Goal: Task Accomplishment & Management: Use online tool/utility

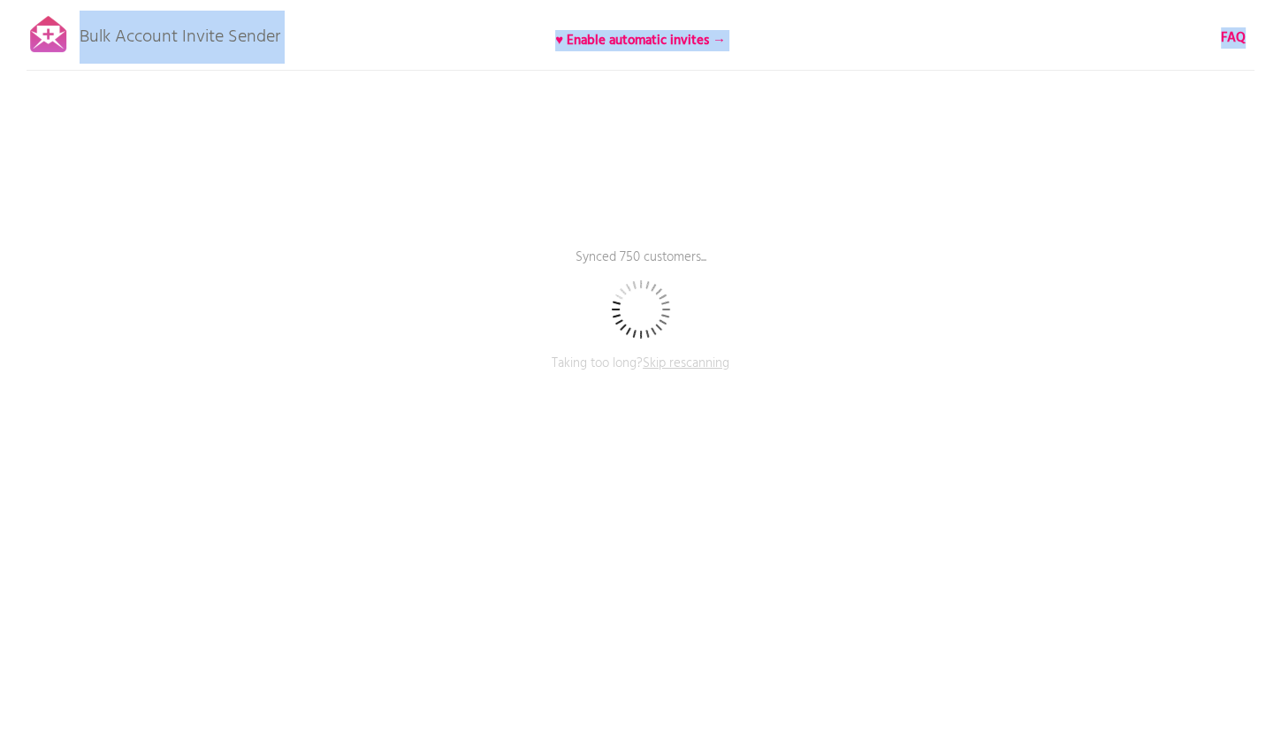
drag, startPoint x: 306, startPoint y: 40, endPoint x: 69, endPoint y: 43, distance: 237.0
click at [69, 43] on div "Bulk Account Invite Sender ♥ Enable automatic invites → FAQ Synced 750 customer…" at bounding box center [640, 309] width 1281 height 619
copy div "Bulk Account Invite Sender ♥ Enable automatic invites → FAQ"
click at [1232, 32] on b "FAQ" at bounding box center [1233, 37] width 25 height 21
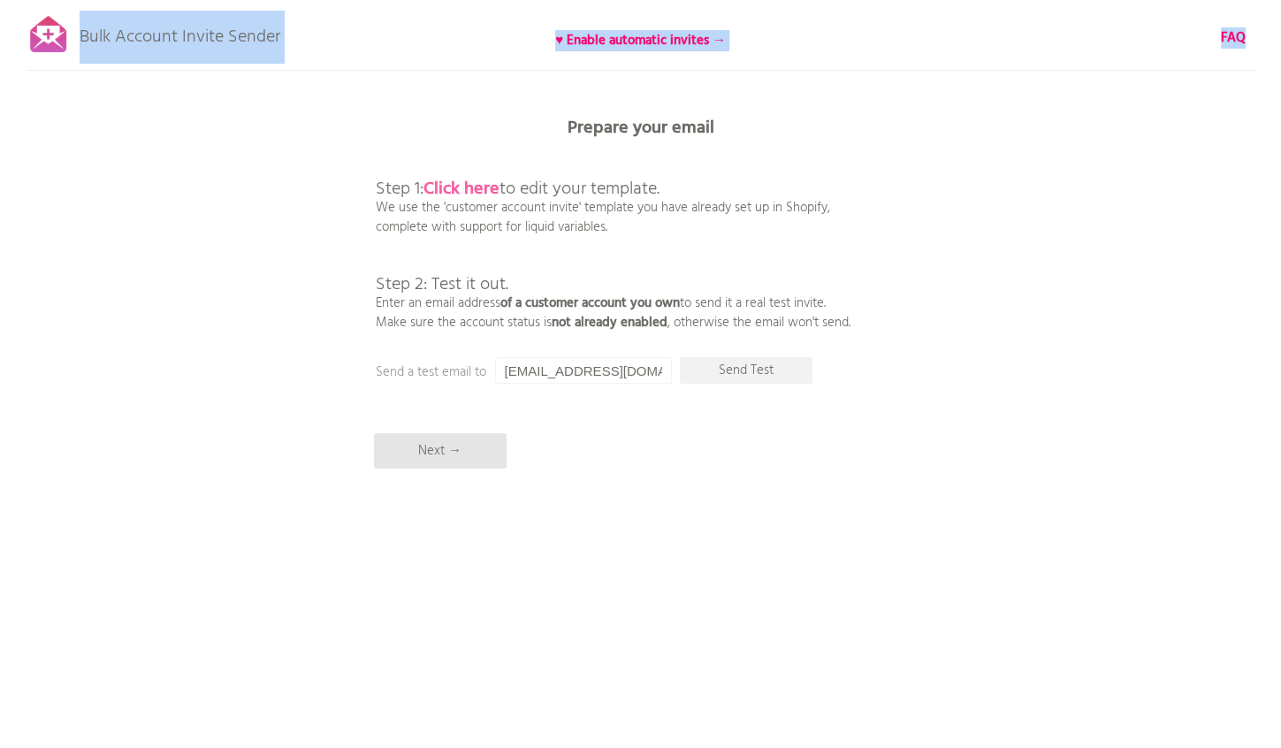
click at [451, 187] on b "Click here" at bounding box center [462, 189] width 76 height 28
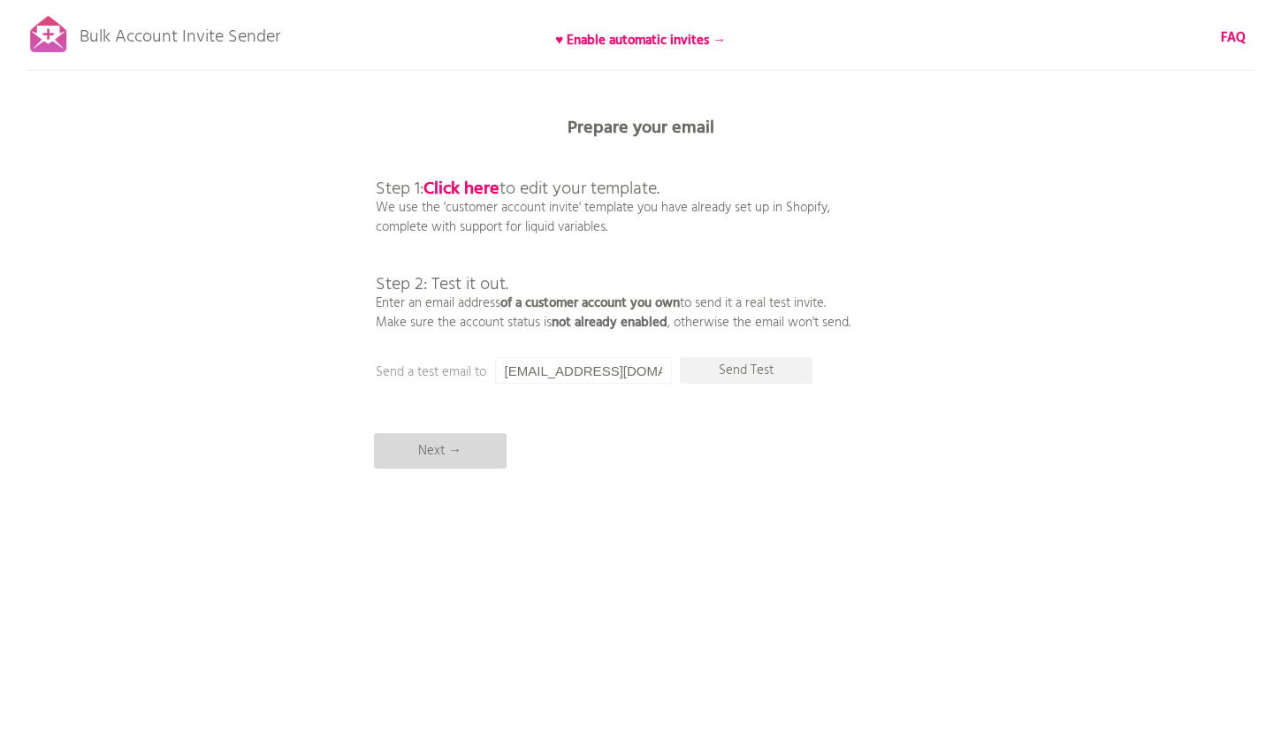
click at [446, 445] on p "Next →" at bounding box center [440, 450] width 133 height 35
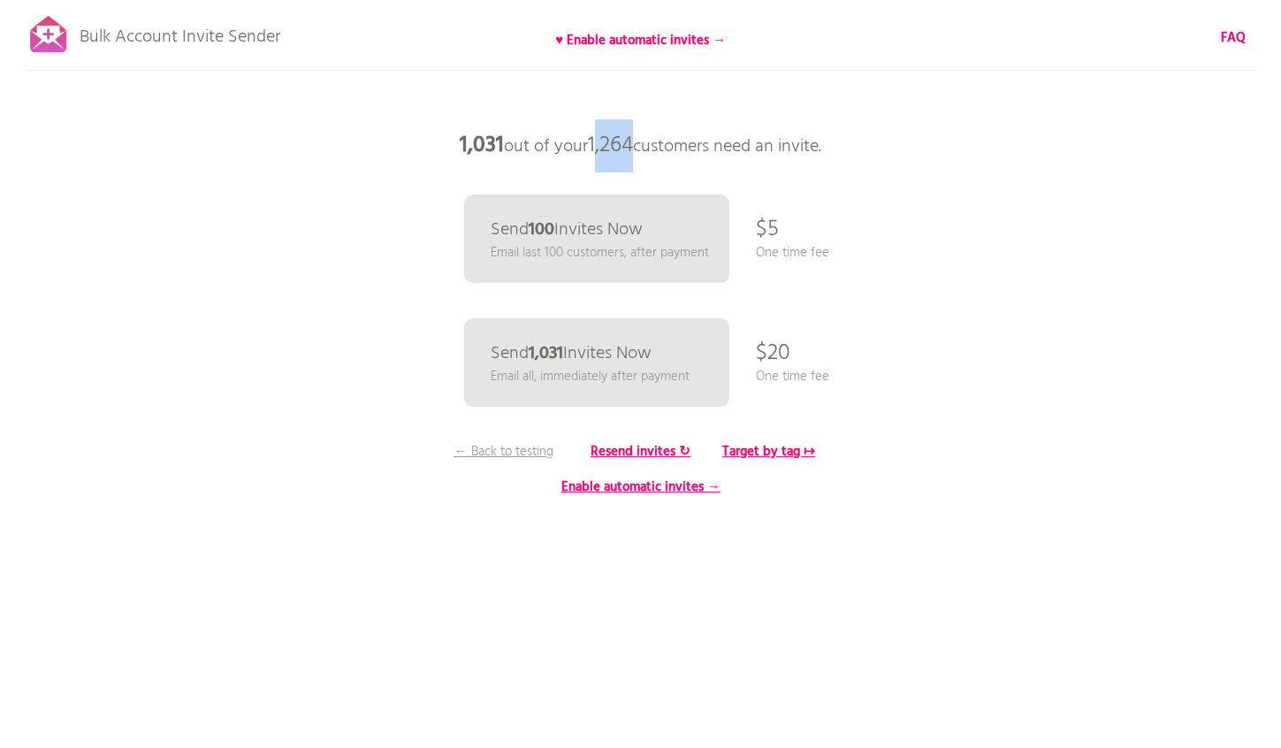
drag, startPoint x: 634, startPoint y: 148, endPoint x: 593, endPoint y: 145, distance: 40.8
click at [593, 145] on p "1,031 out of your 1,264 customers need an invite." at bounding box center [641, 145] width 531 height 53
click at [844, 159] on p "1,031 out of your 1,264 customers need an invite." at bounding box center [641, 145] width 531 height 53
drag, startPoint x: 842, startPoint y: 148, endPoint x: 445, endPoint y: 137, distance: 397.1
click at [445, 137] on p "1,031 out of your 1,264 customers need an invite." at bounding box center [641, 145] width 531 height 53
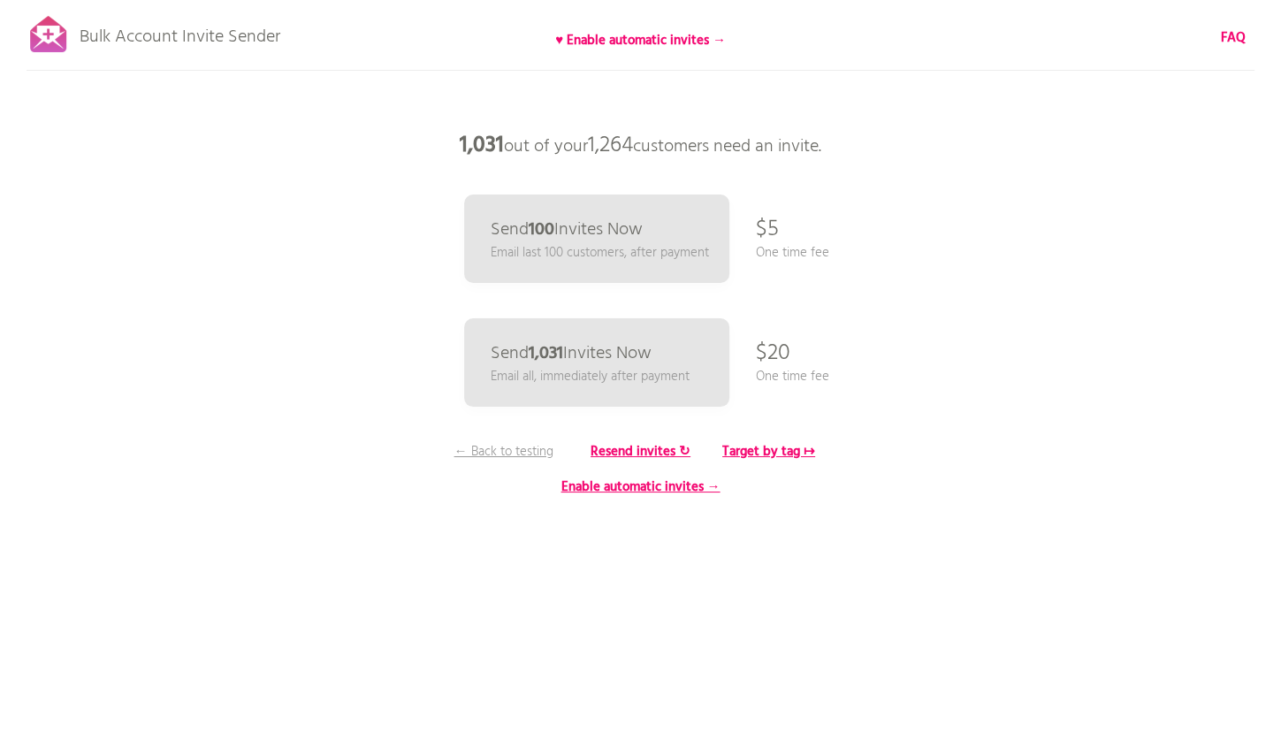
copy p "1,031 out of your 1,264 customers need an invite."
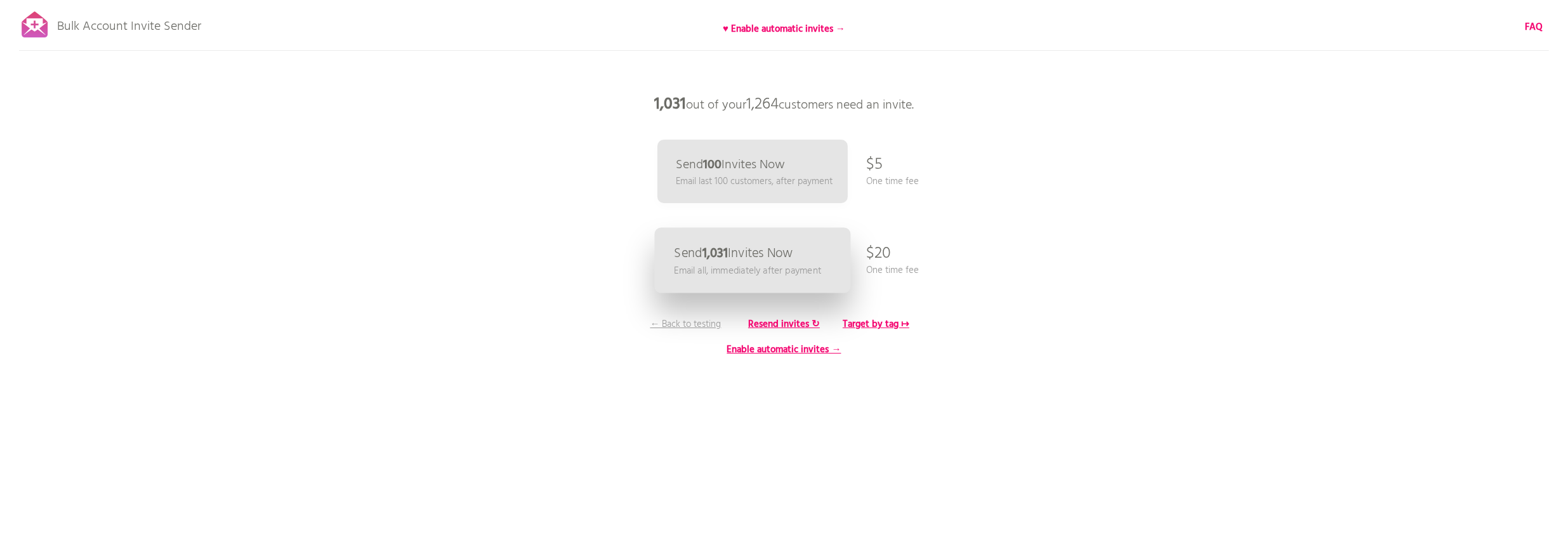
click at [746, 258] on p "Send 1,031 Invites Now" at bounding box center [733, 253] width 118 height 14
